Goal: Transaction & Acquisition: Purchase product/service

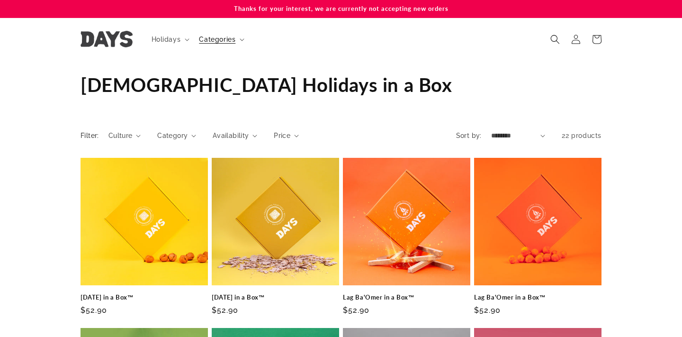
click at [344, 6] on p "Thanks for your interest, we are currently not accepting new orders" at bounding box center [340, 9] width 521 height 18
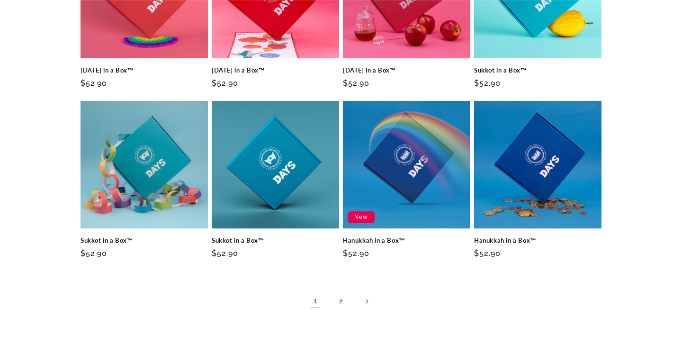
scroll to position [592, 0]
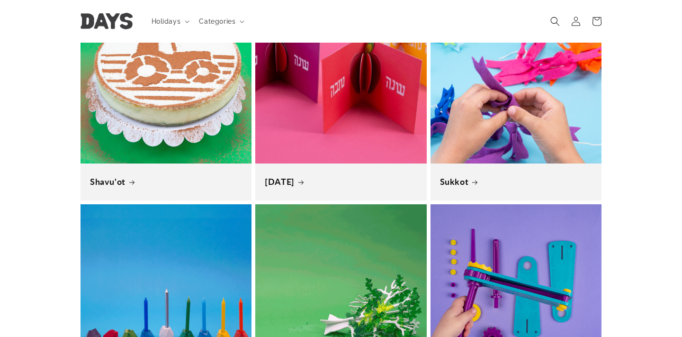
scroll to position [0, 682]
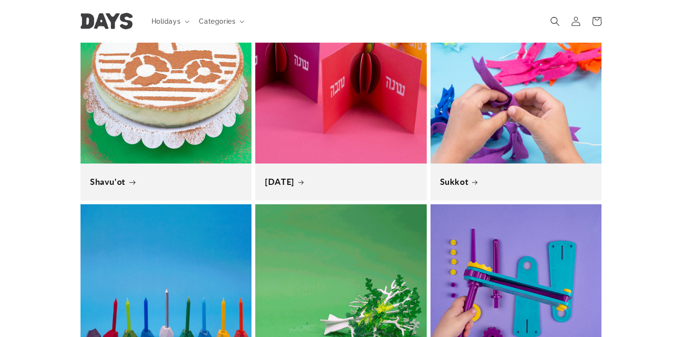
click at [107, 176] on link "Shavu'ot" at bounding box center [166, 181] width 152 height 11
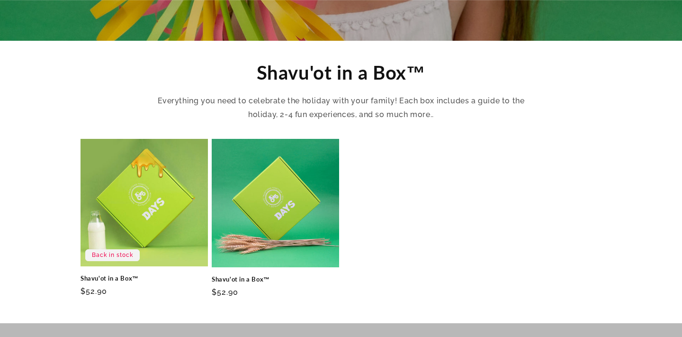
scroll to position [302, 0]
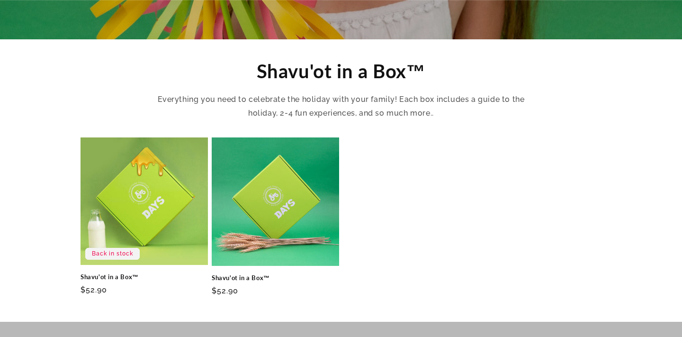
click at [107, 273] on link "Shavu'ot in a Box™" at bounding box center [143, 277] width 127 height 8
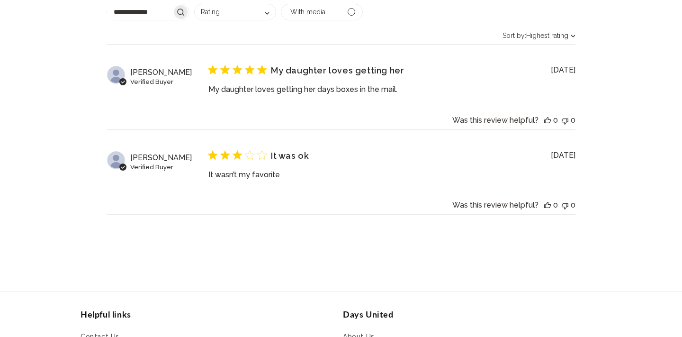
scroll to position [2839, 0]
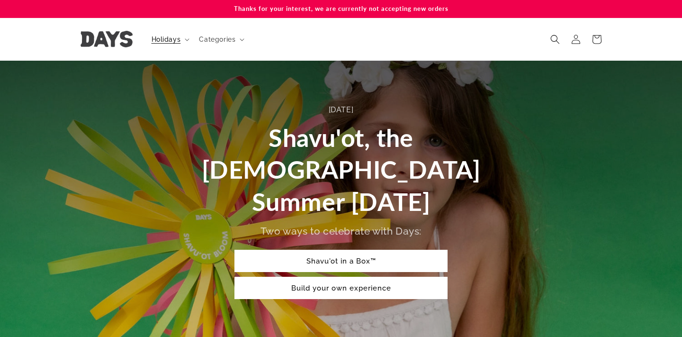
scroll to position [302, 0]
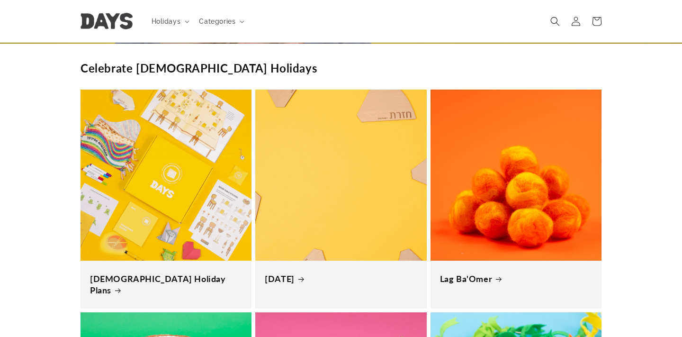
scroll to position [0, 682]
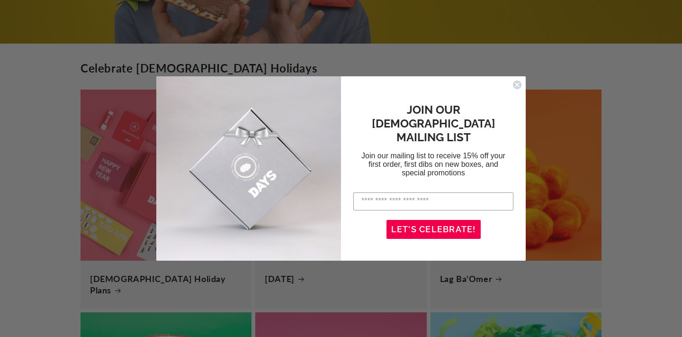
scroll to position [0, 682]
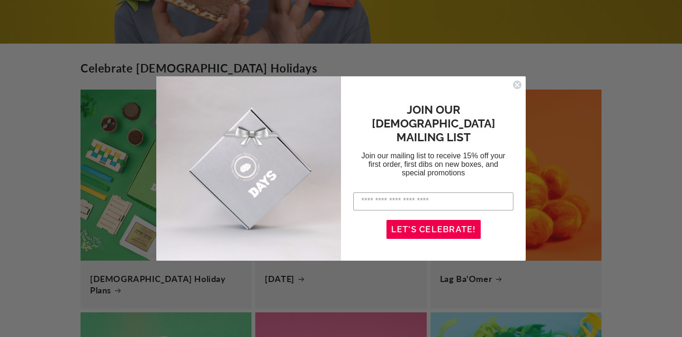
click at [517, 82] on circle "Close dialog" at bounding box center [517, 84] width 9 height 9
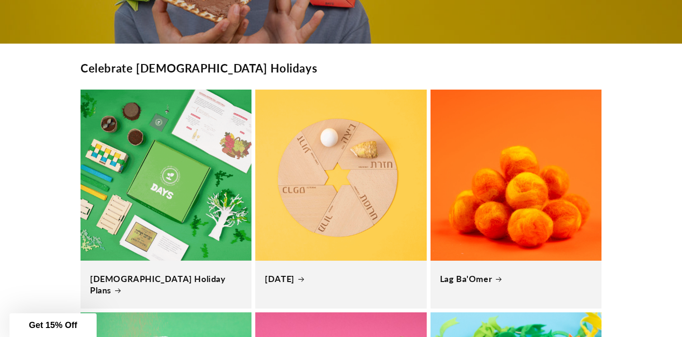
scroll to position [0, 1364]
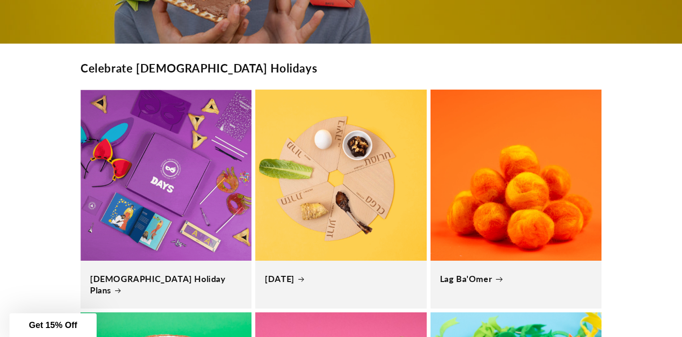
click at [476, 273] on link "Lag Ba'Omer" at bounding box center [516, 278] width 152 height 11
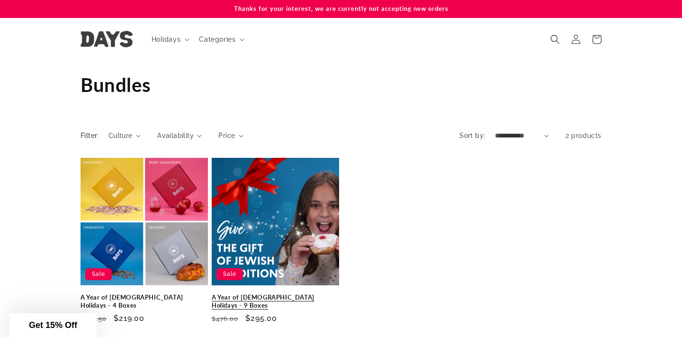
click at [288, 293] on link "A Year of [DEMOGRAPHIC_DATA] Holidays - 9 Boxes" at bounding box center [275, 301] width 127 height 16
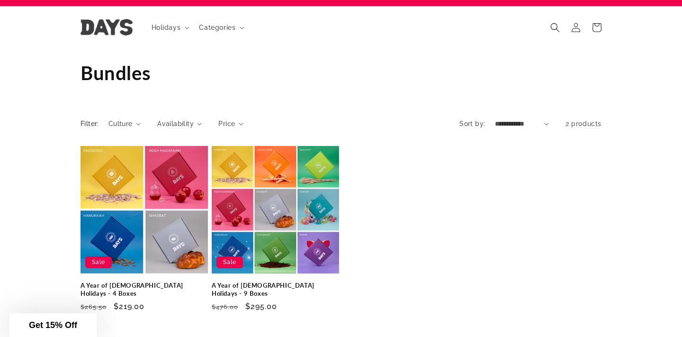
scroll to position [11, 0]
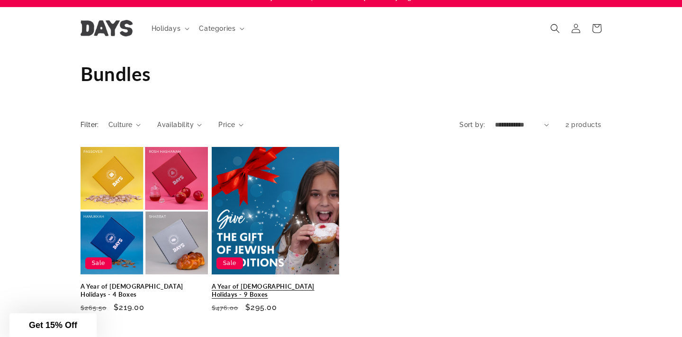
click at [264, 288] on link "A Year of Jewish Holidays - 9 Boxes" at bounding box center [275, 290] width 127 height 16
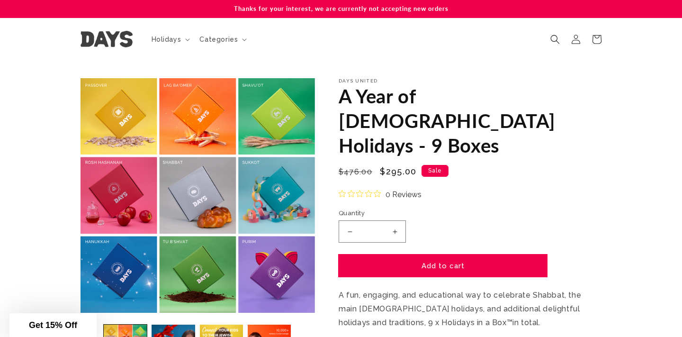
click at [358, 254] on button "Add to cart" at bounding box center [443, 265] width 208 height 22
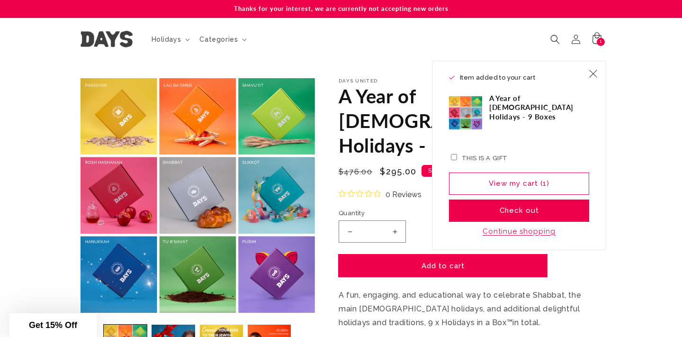
click at [358, 254] on button "Add to cart" at bounding box center [443, 265] width 208 height 22
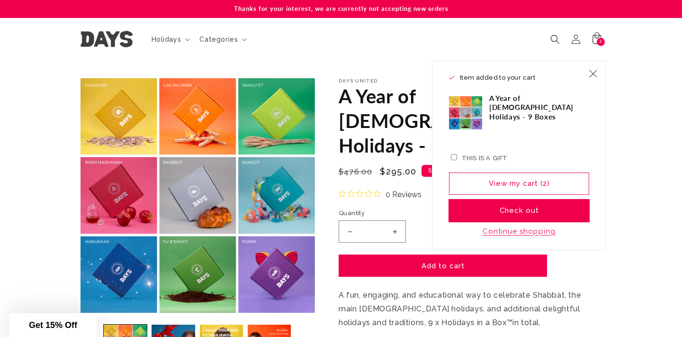
click at [533, 210] on button "Check out" at bounding box center [519, 210] width 140 height 22
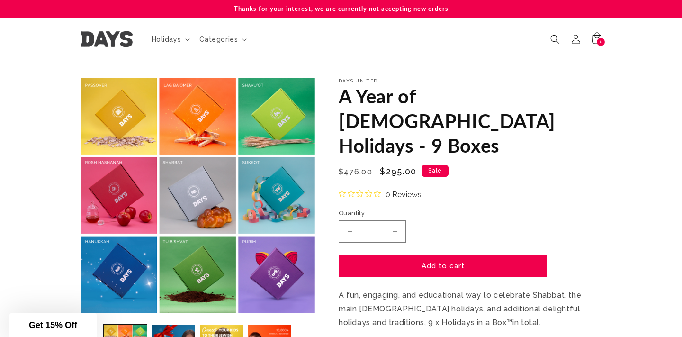
click at [372, 11] on p "Thanks for your interest, we are currently not accepting new orders" at bounding box center [340, 9] width 521 height 18
click at [273, 11] on p "Thanks for your interest, we are currently not accepting new orders" at bounding box center [340, 9] width 521 height 18
click at [605, 39] on icon at bounding box center [596, 39] width 22 height 22
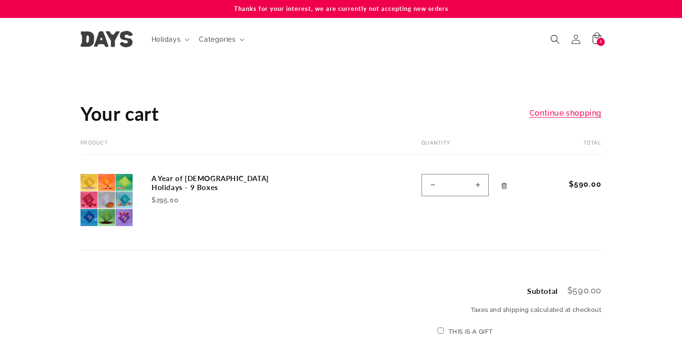
click at [502, 184] on icon "Remove A Year of Jewish Holidays - 9 Boxes" at bounding box center [504, 185] width 6 height 6
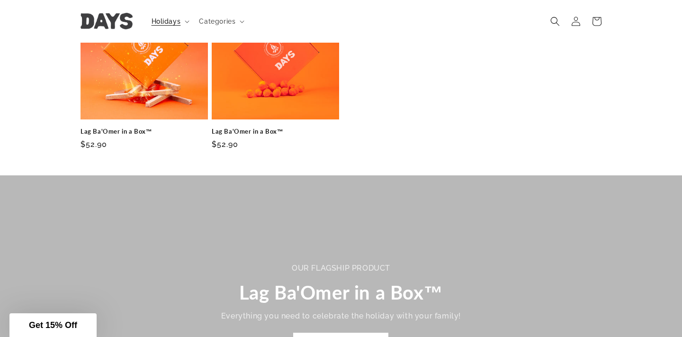
scroll to position [379, 0]
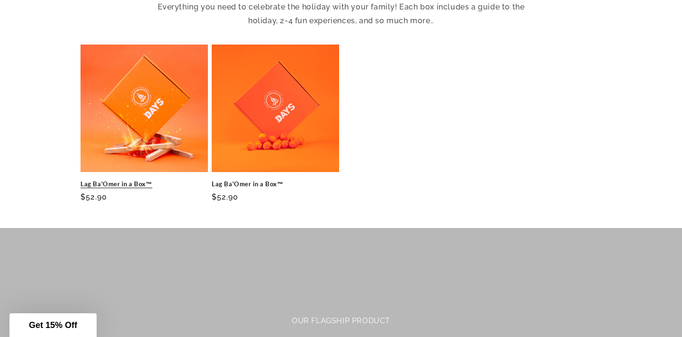
click at [161, 180] on link "Lag Ba'Omer in a Box™" at bounding box center [143, 184] width 127 height 8
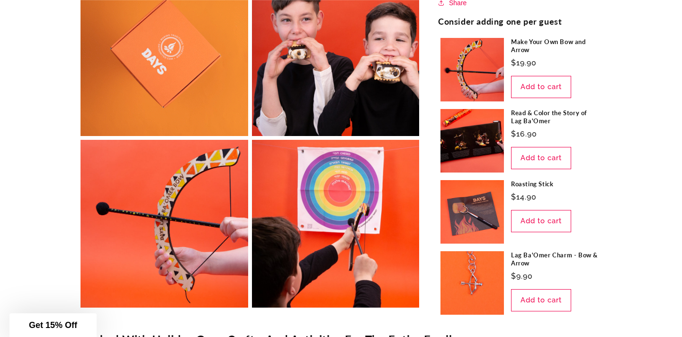
scroll to position [452, 0]
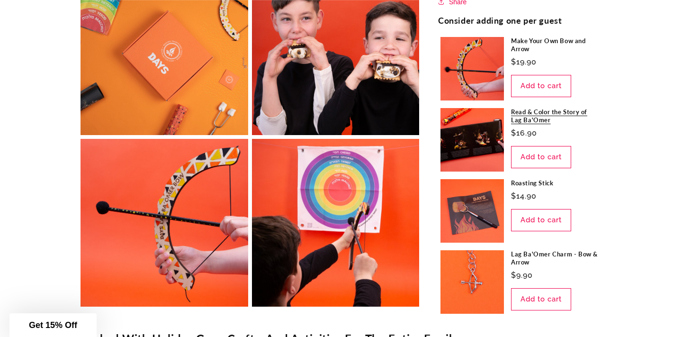
click at [511, 124] on link "Read & Color the Story of Lag Ba'Omer" at bounding box center [555, 116] width 88 height 16
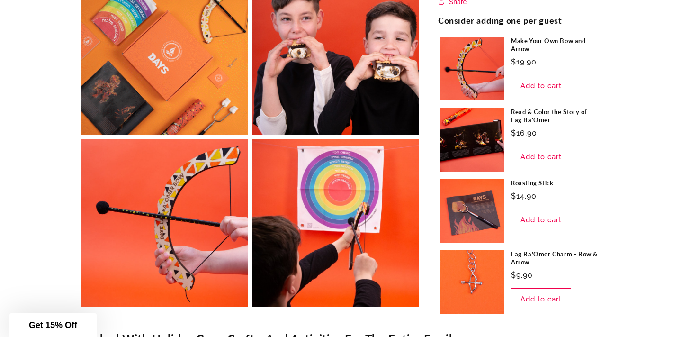
click at [511, 187] on link "Roasting Stick" at bounding box center [555, 183] width 88 height 8
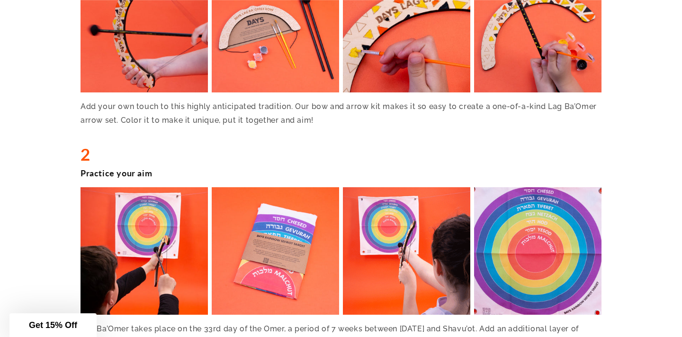
scroll to position [967, 0]
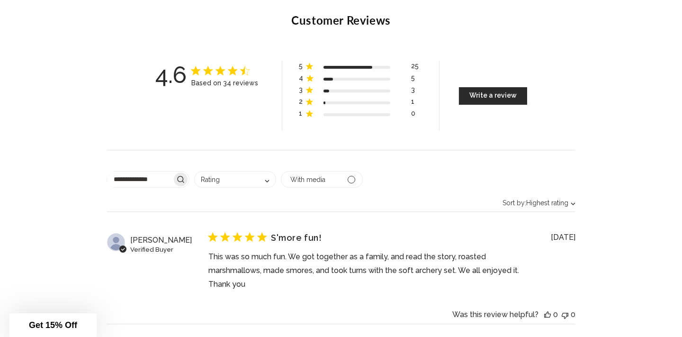
scroll to position [2609, 0]
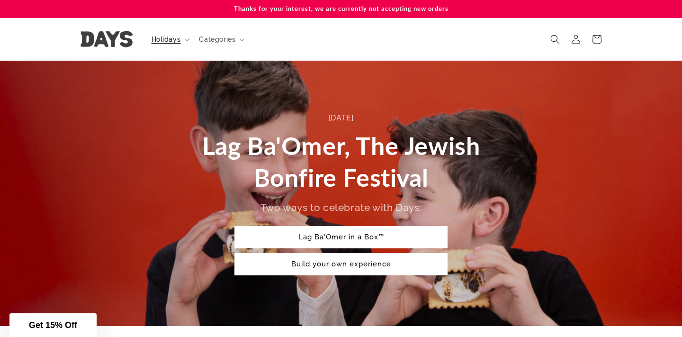
scroll to position [379, 0]
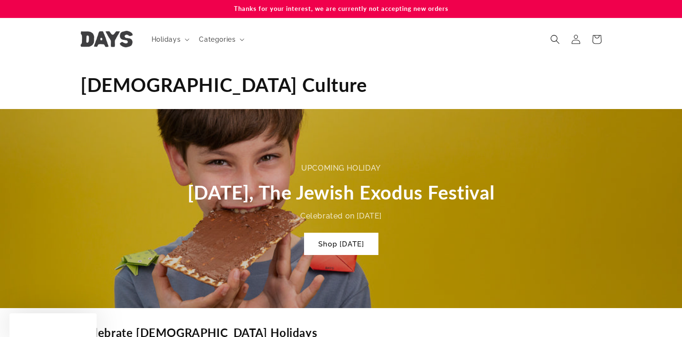
scroll to position [264, 0]
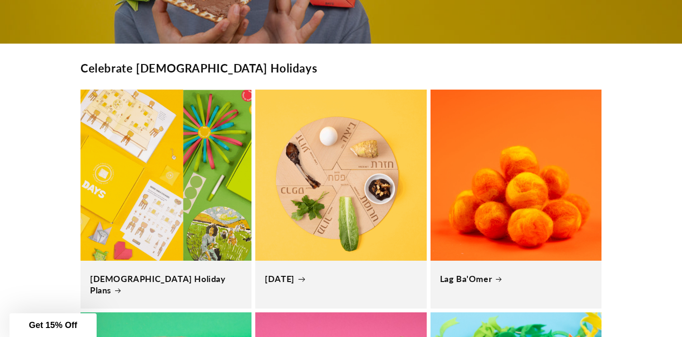
click at [339, 273] on link "[DATE]" at bounding box center [341, 278] width 152 height 11
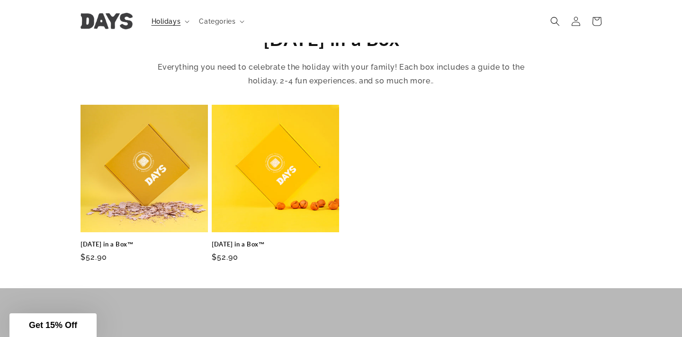
scroll to position [320, 0]
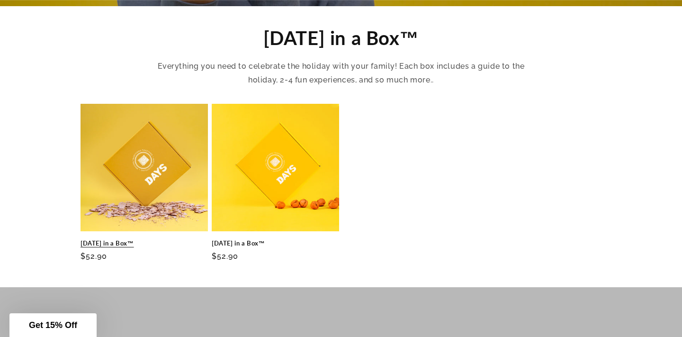
click at [162, 239] on link "[DATE] in a Box™" at bounding box center [143, 243] width 127 height 8
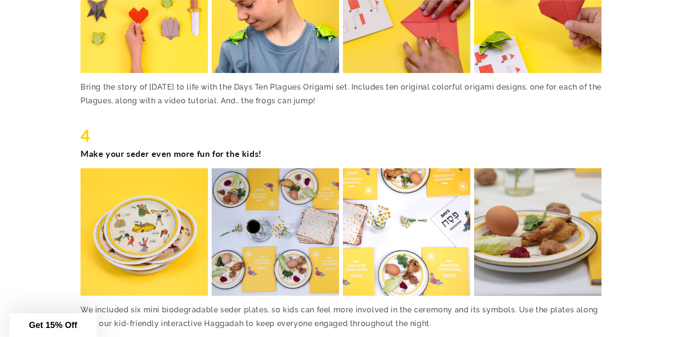
scroll to position [1524, 0]
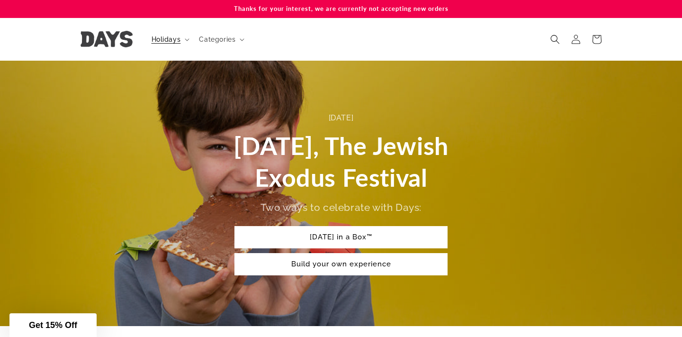
scroll to position [320, 0]
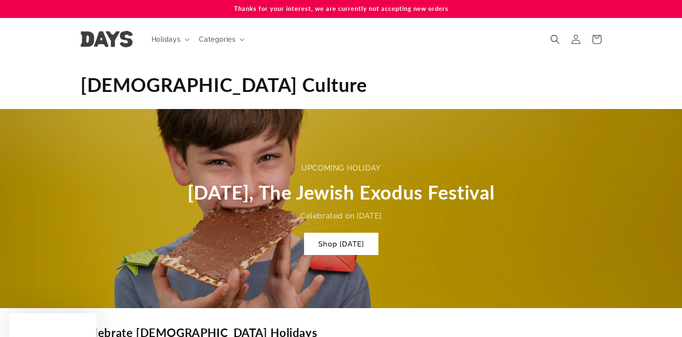
scroll to position [264, 0]
